Goal: Entertainment & Leisure: Consume media (video, audio)

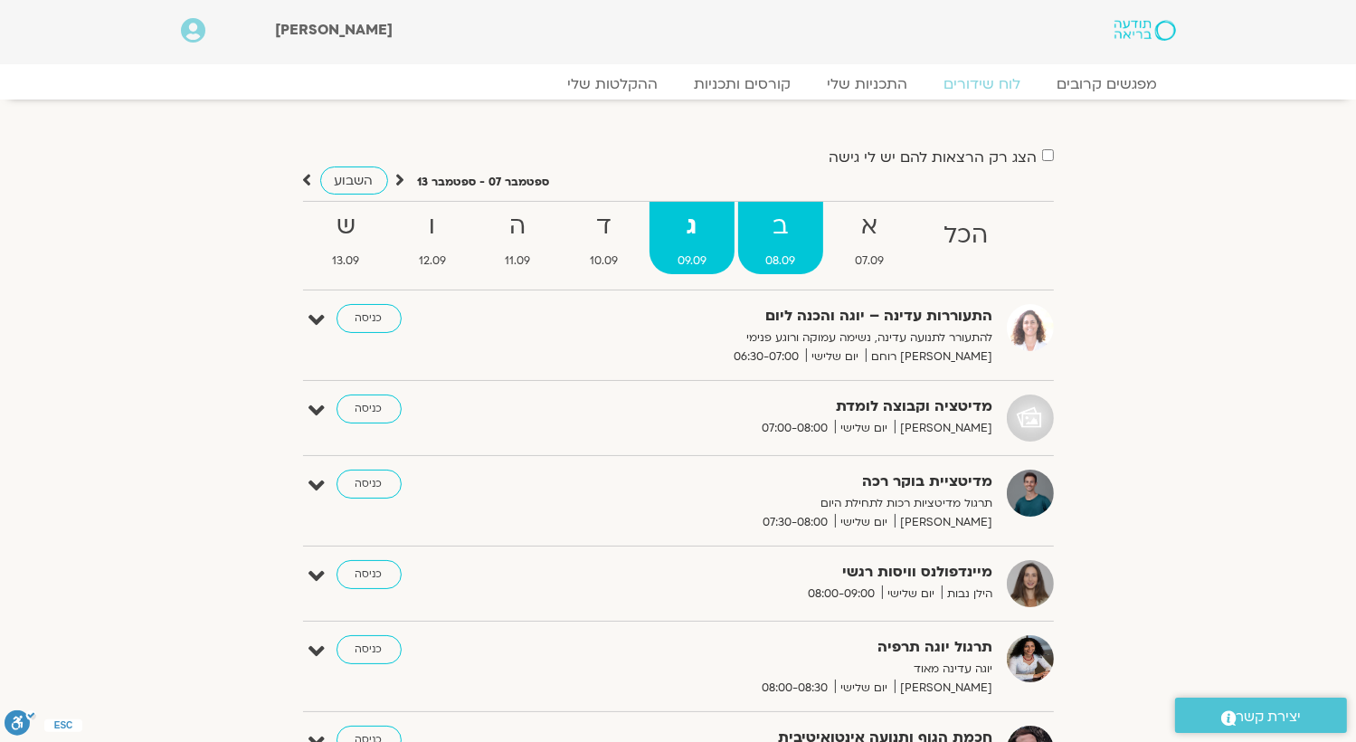
click at [802, 243] on strong "ב" at bounding box center [781, 226] width 86 height 41
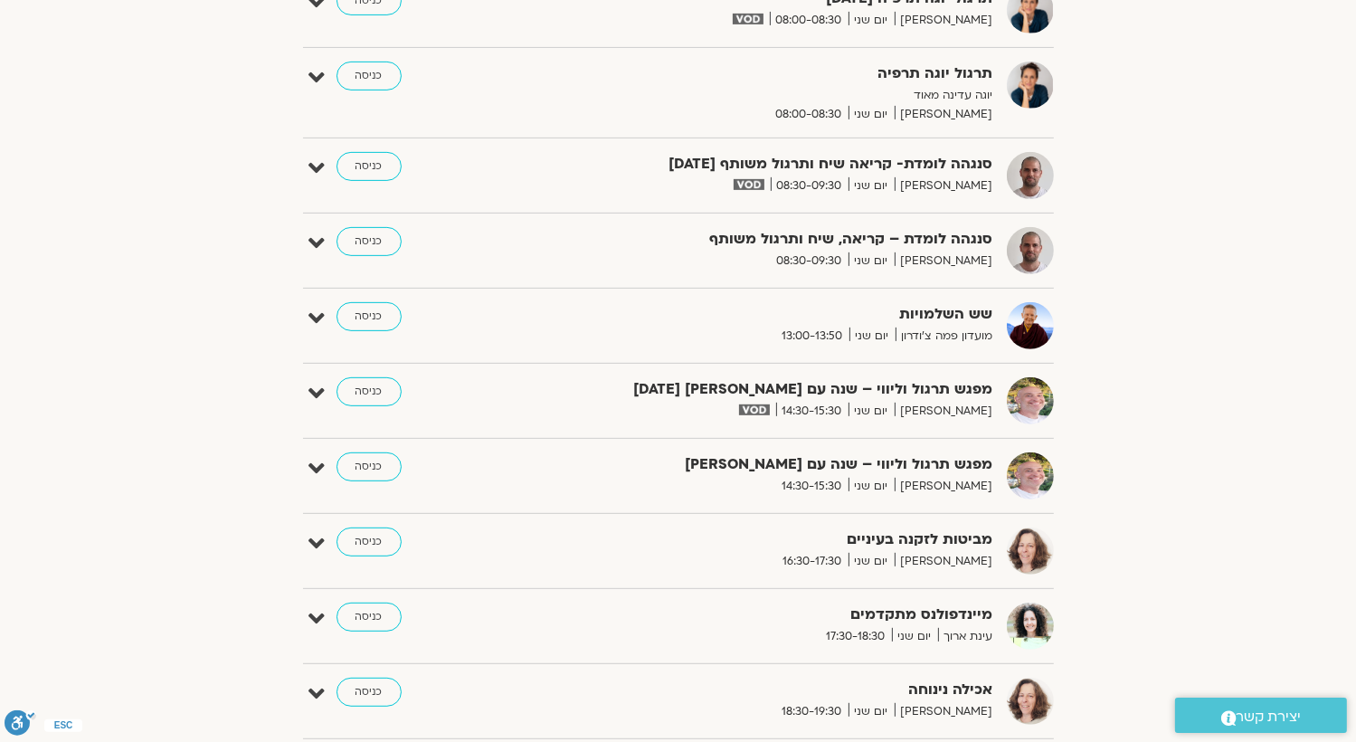
scroll to position [633, 0]
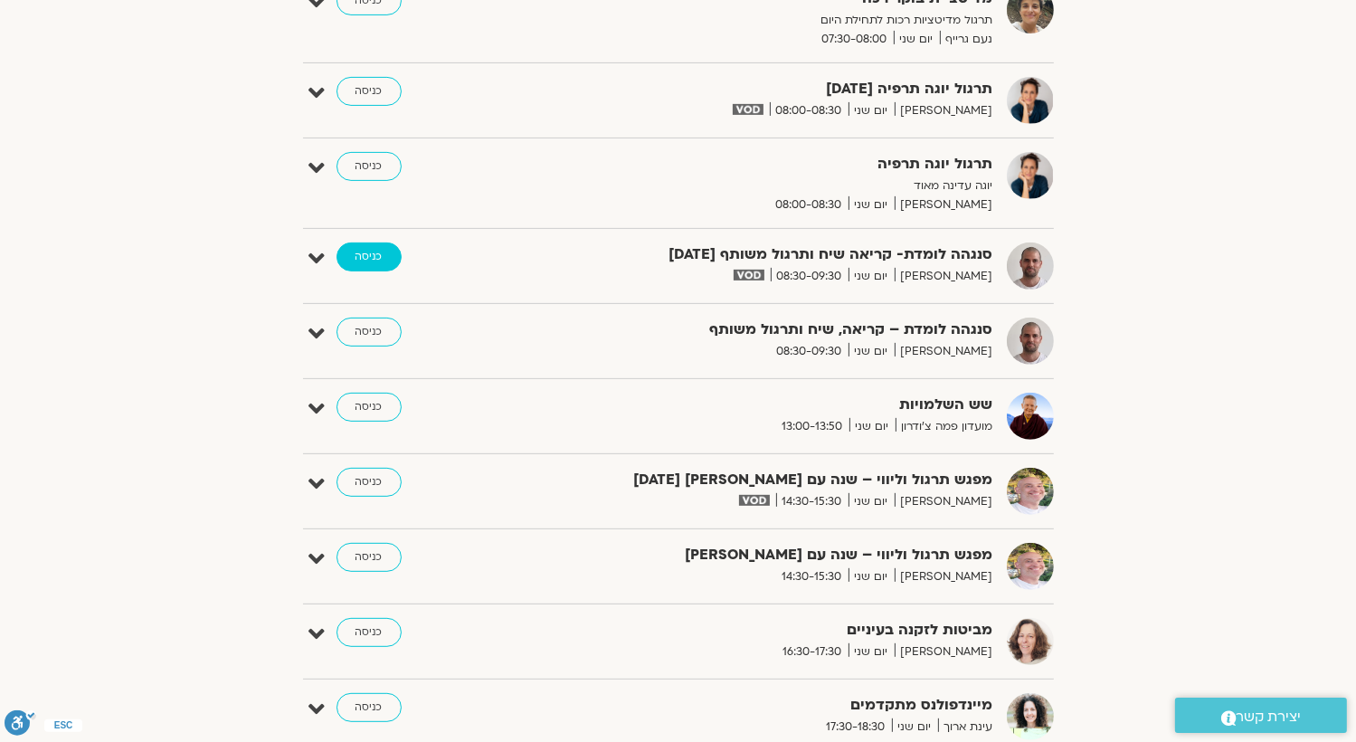
click at [375, 243] on link "כניסה" at bounding box center [369, 257] width 65 height 29
